Goal: Information Seeking & Learning: Find specific fact

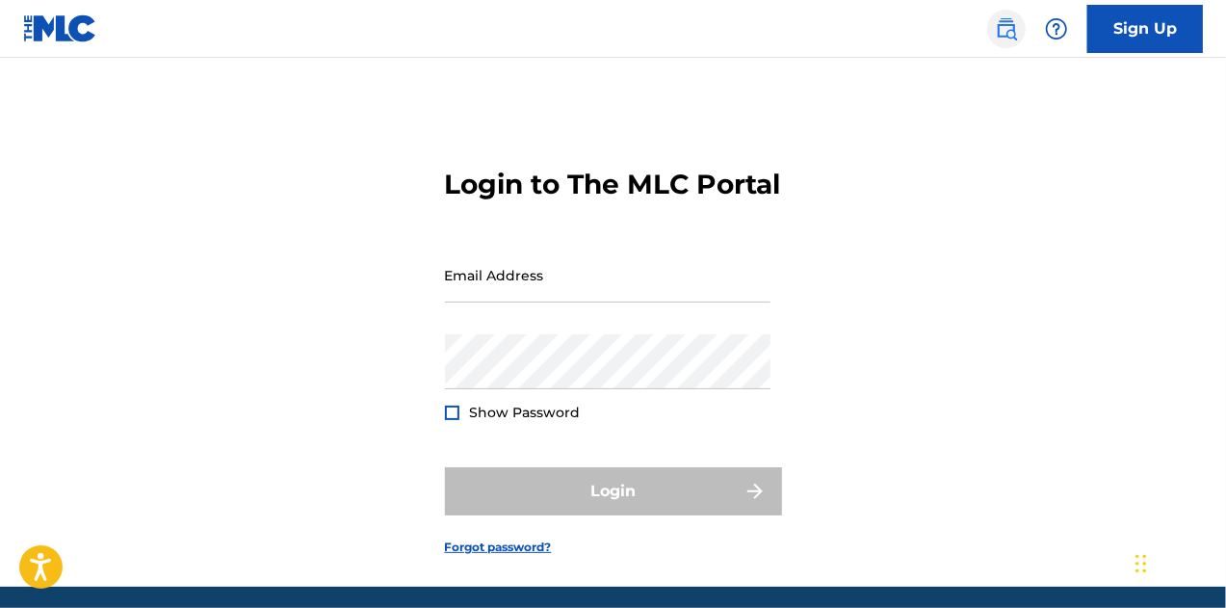
click at [1002, 30] on img at bounding box center [1006, 28] width 23 height 23
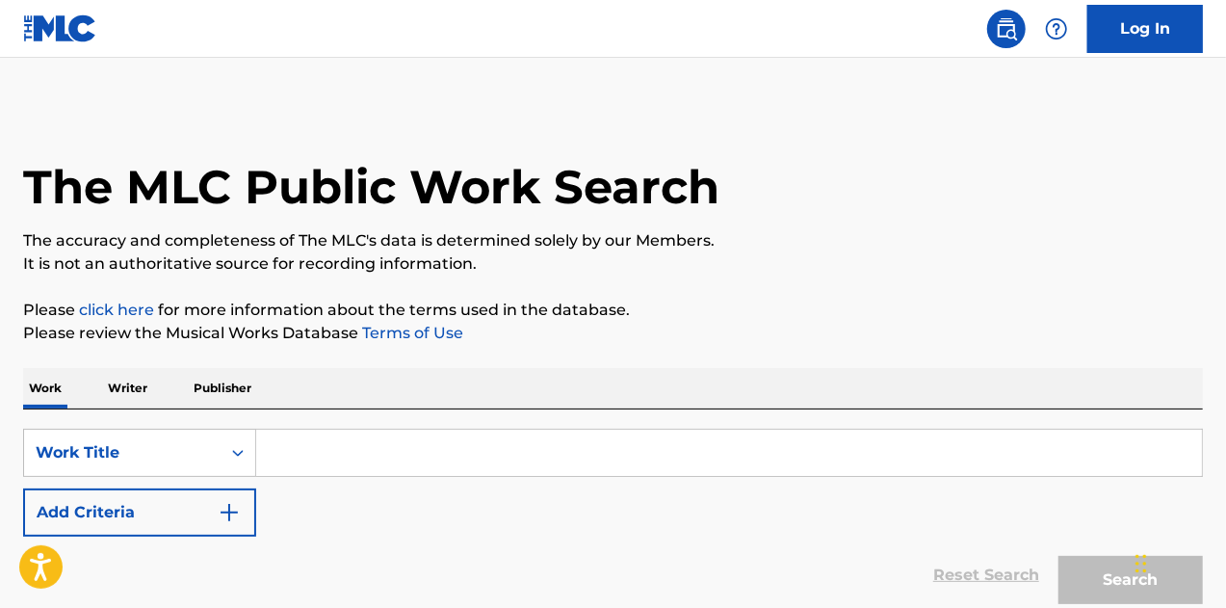
click at [298, 457] on input "Search Form" at bounding box center [729, 453] width 946 height 46
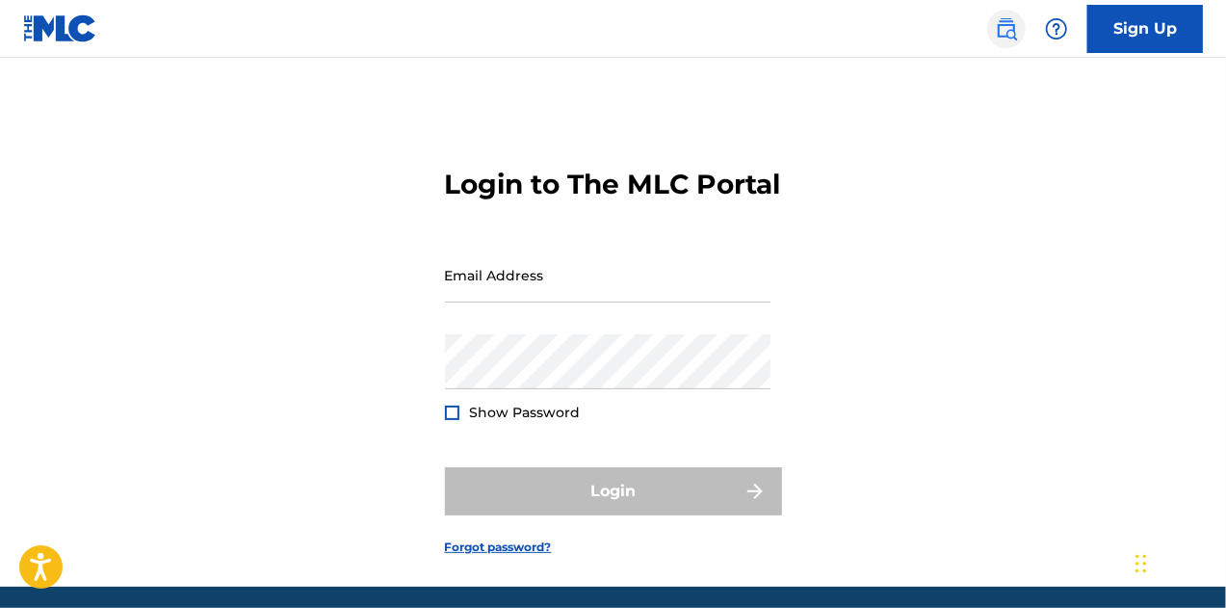
click at [1008, 28] on img at bounding box center [1006, 28] width 23 height 23
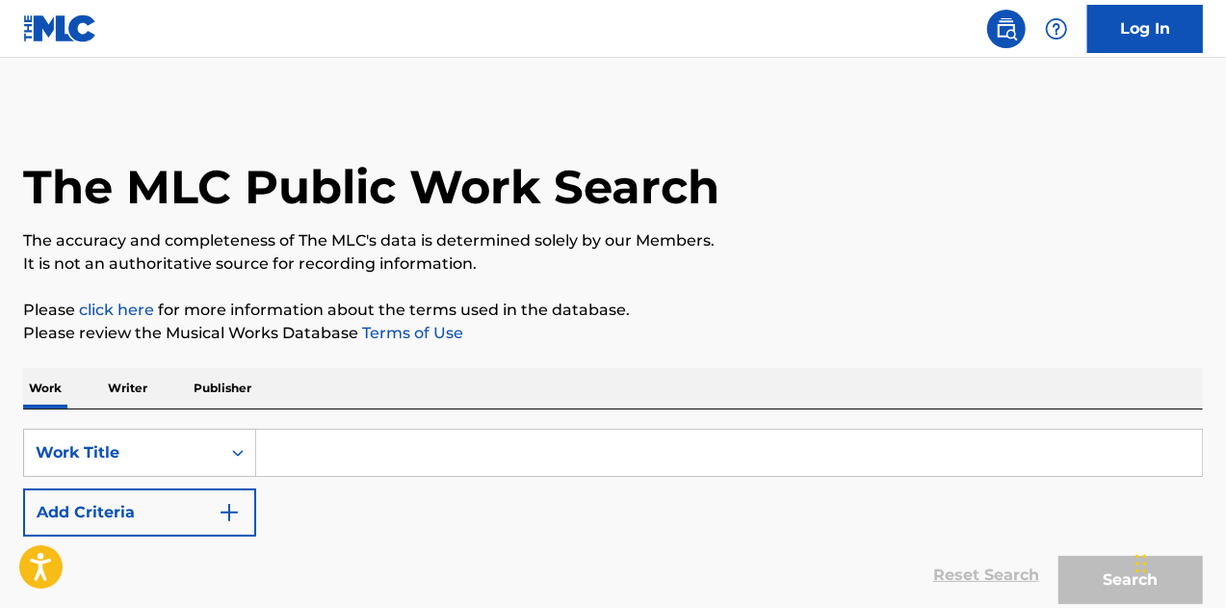
click at [419, 437] on input "Search Form" at bounding box center [729, 453] width 946 height 46
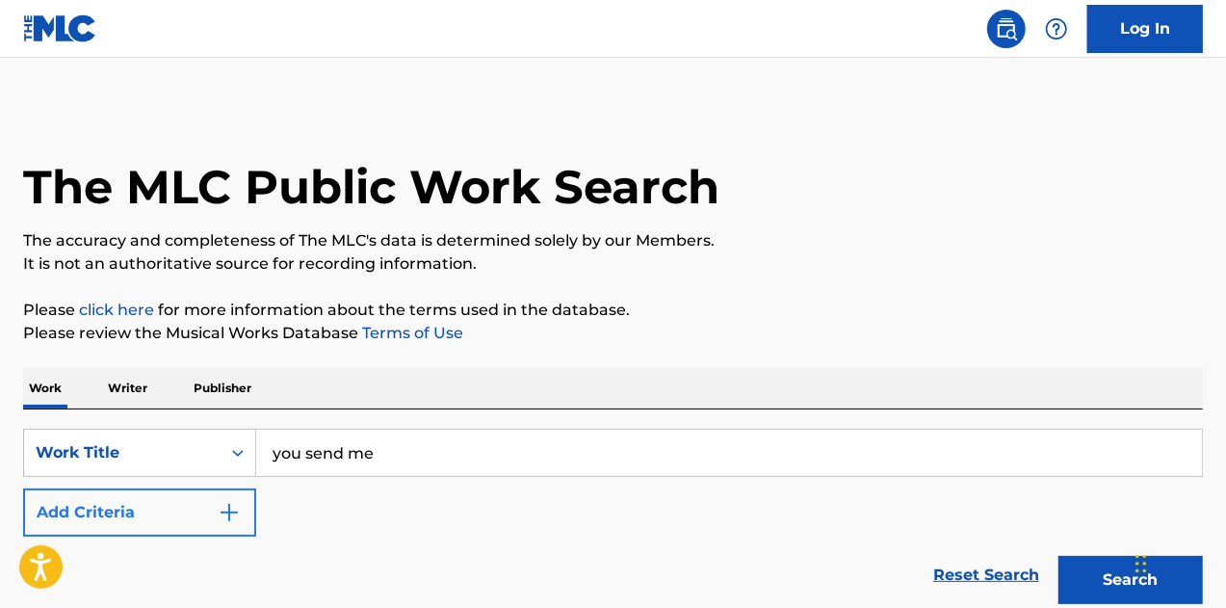
type input "you send me"
click at [155, 526] on button "Add Criteria" at bounding box center [139, 512] width 233 height 48
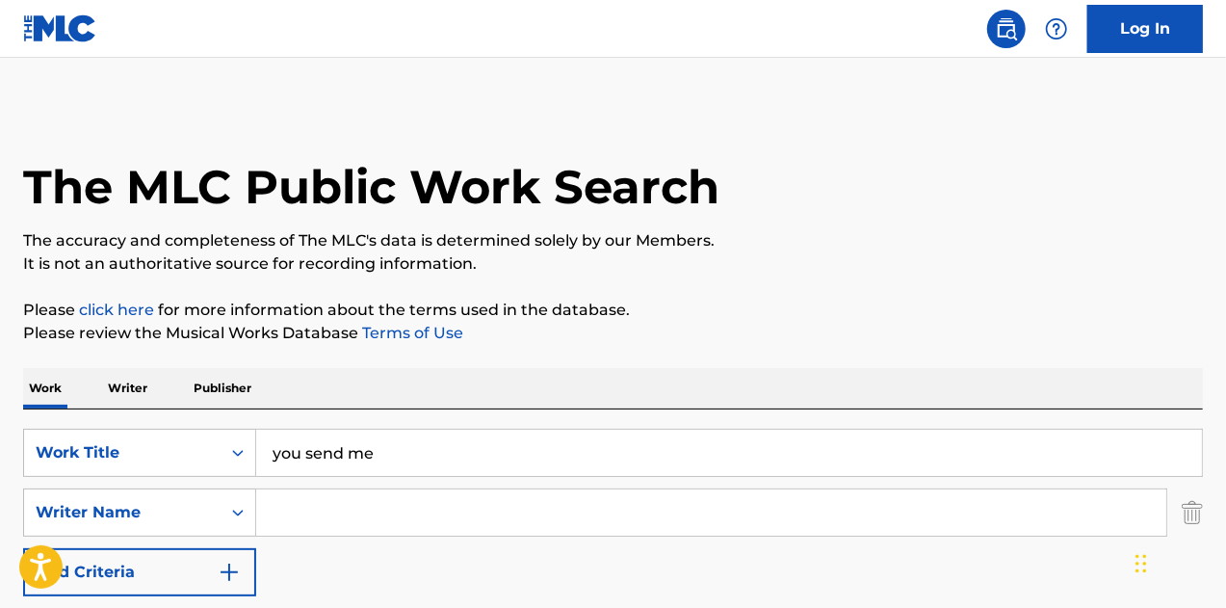
click at [353, 486] on div "SearchWithCriteria9fff46c3-d441-49f0-b3e8-47564a4ade41 Work Title you send me S…" at bounding box center [613, 513] width 1180 height 168
click at [369, 517] on input "Search Form" at bounding box center [711, 512] width 910 height 46
type input "[PERSON_NAME]"
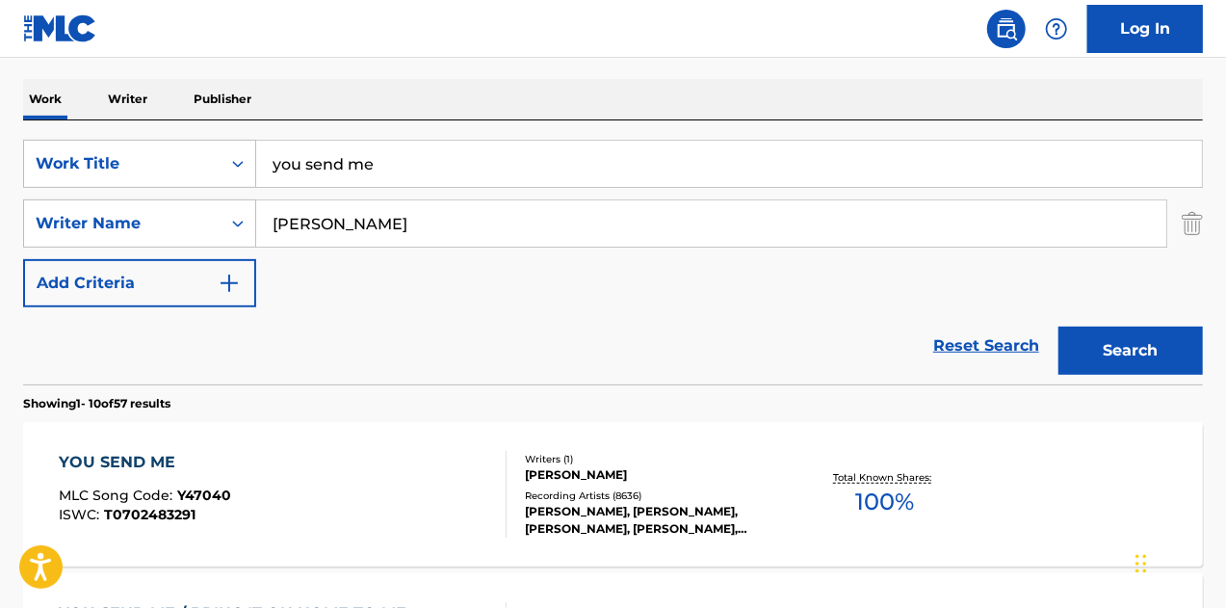
click at [395, 483] on div "YOU SEND ME MLC Song Code : Y47040 ISWC : T0702483291" at bounding box center [283, 494] width 449 height 87
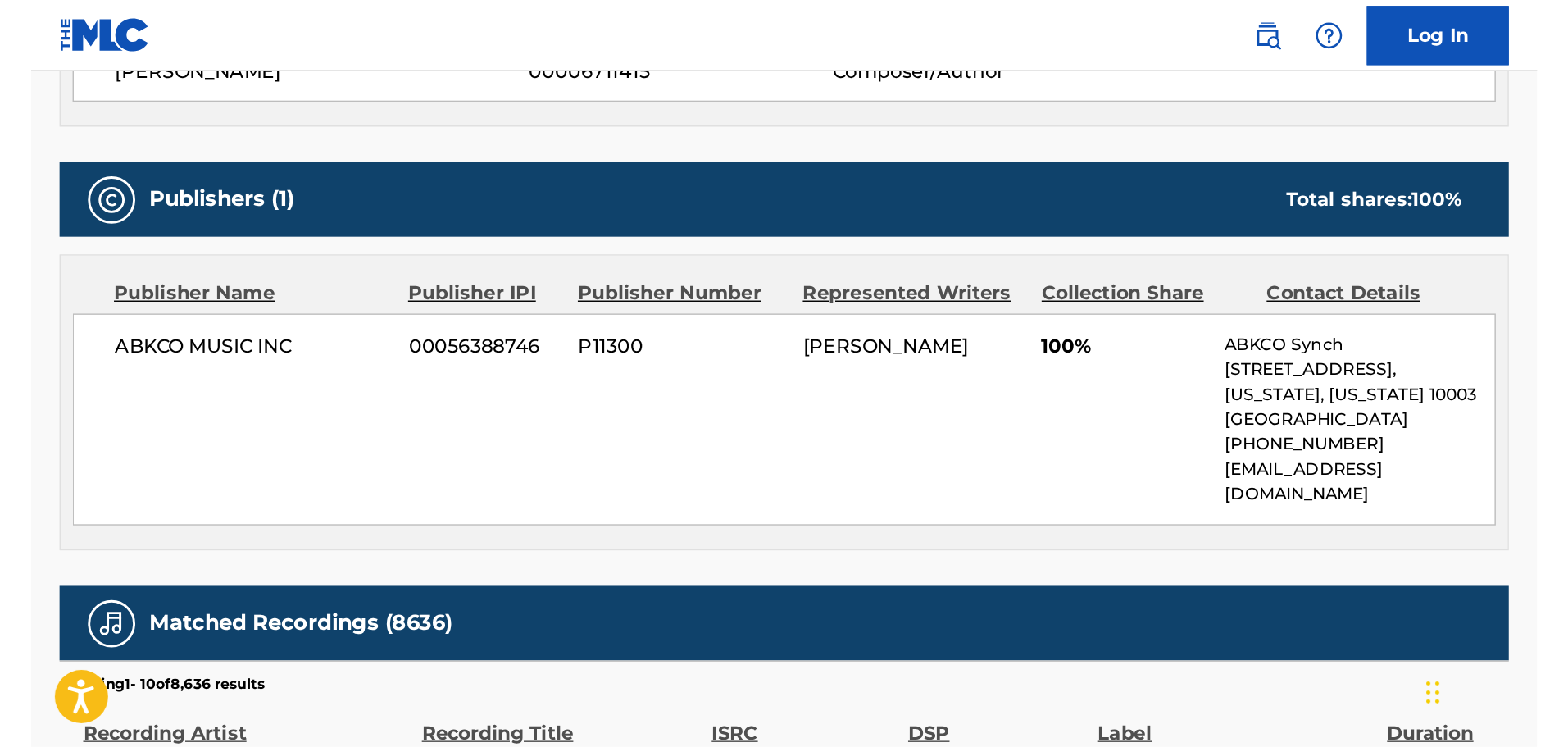
scroll to position [656, 0]
